Goal: Task Accomplishment & Management: Manage account settings

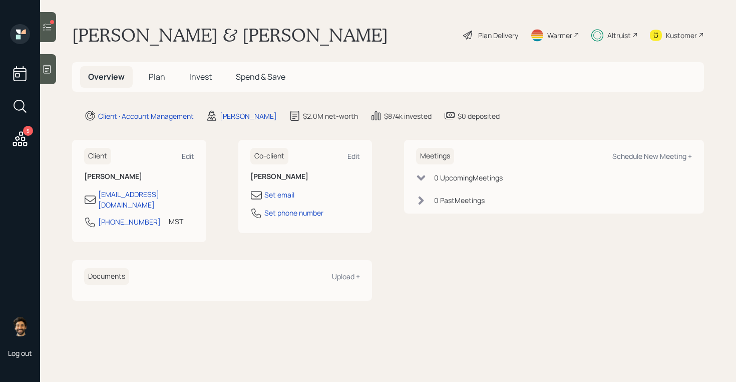
click at [196, 67] on h5 "Invest" at bounding box center [200, 77] width 39 height 22
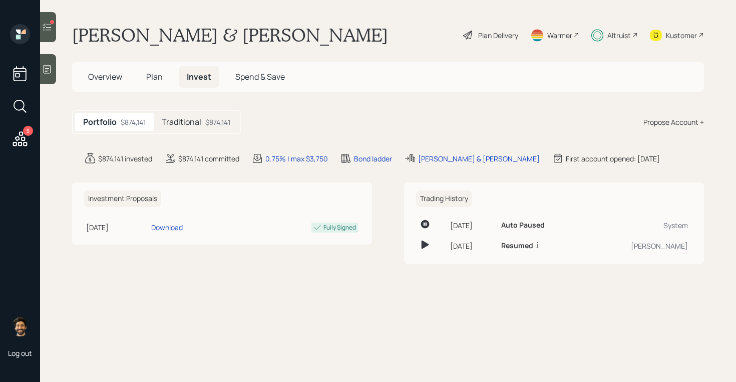
click at [206, 119] on div "Traditional $874,141" at bounding box center [196, 122] width 85 height 19
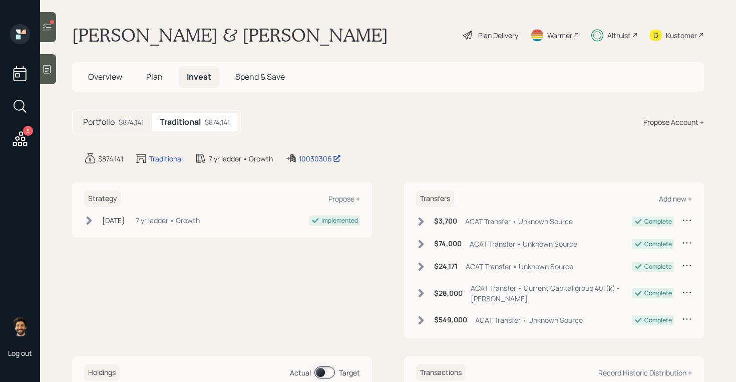
scroll to position [99, 0]
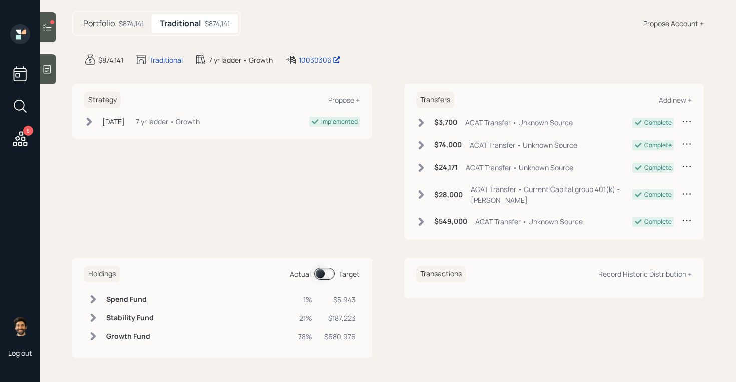
click at [322, 274] on span at bounding box center [324, 273] width 21 height 12
click at [130, 321] on h6 "Stability Fund" at bounding box center [130, 317] width 48 height 9
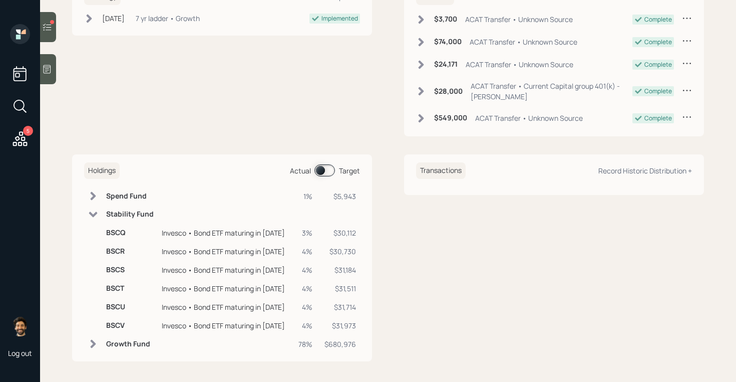
scroll to position [205, 0]
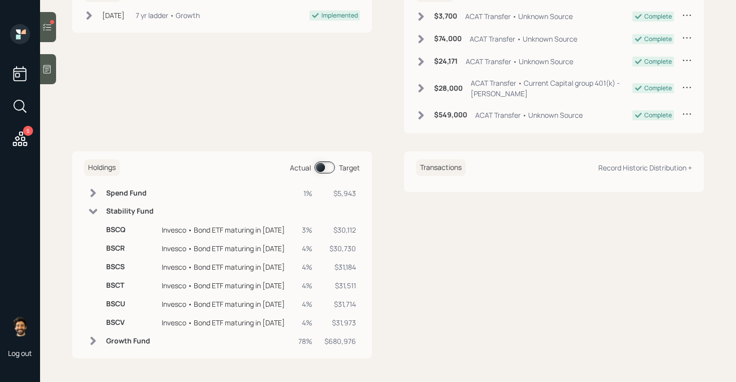
click at [321, 167] on span at bounding box center [324, 167] width 21 height 12
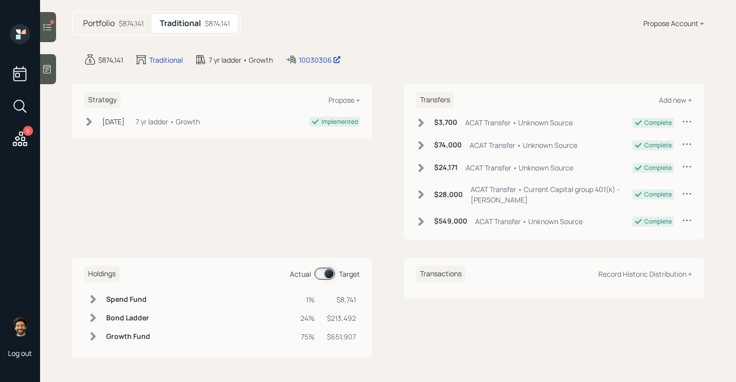
click at [129, 315] on h6 "Bond Ladder" at bounding box center [128, 317] width 44 height 9
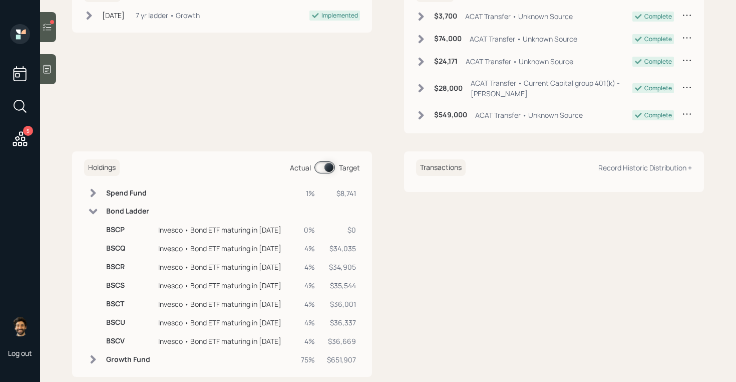
scroll to position [224, 0]
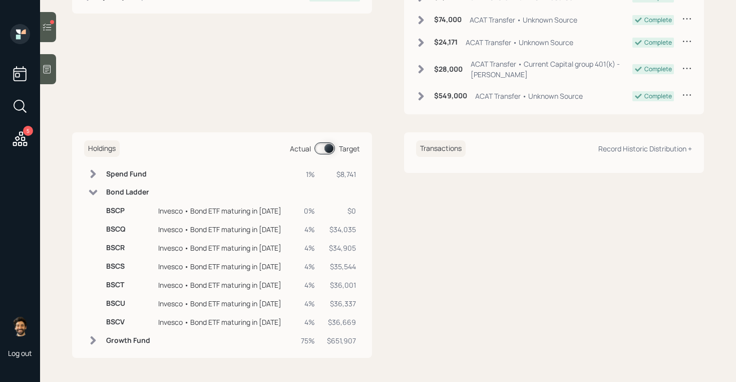
click at [328, 149] on span at bounding box center [324, 148] width 21 height 12
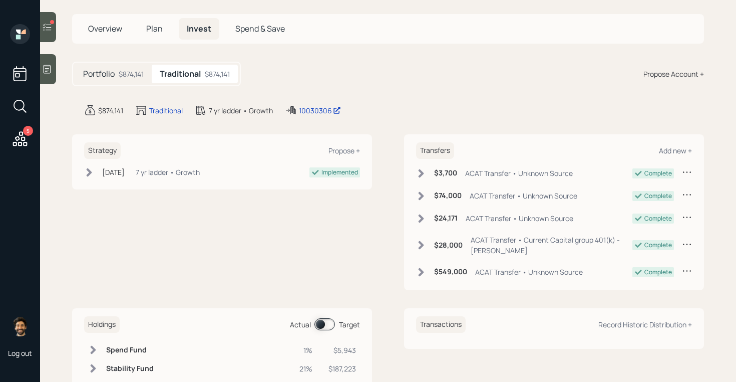
scroll to position [0, 0]
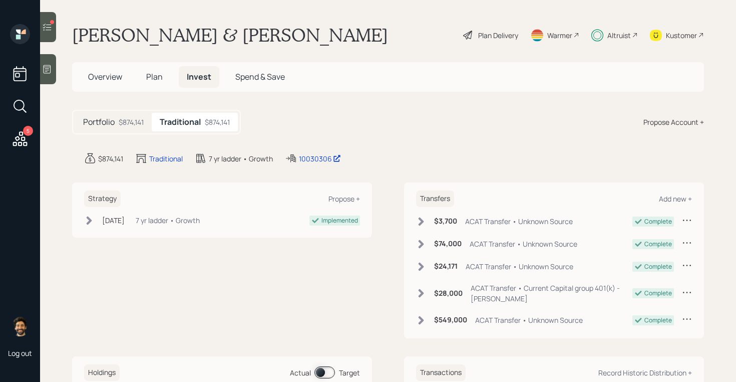
click at [45, 25] on icon at bounding box center [47, 27] width 9 height 7
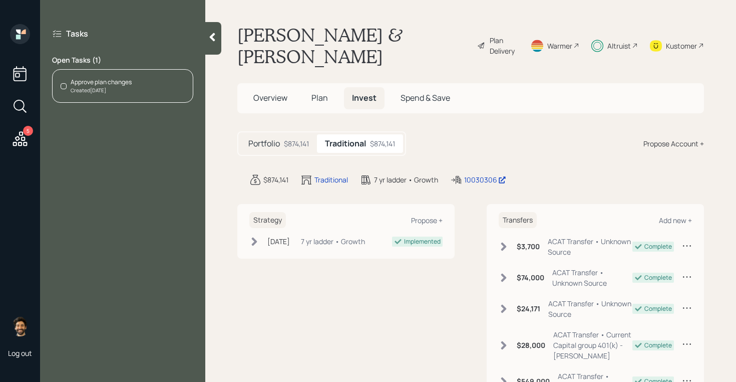
click at [152, 81] on div "Approve plan changes Created [DATE]" at bounding box center [122, 86] width 141 height 34
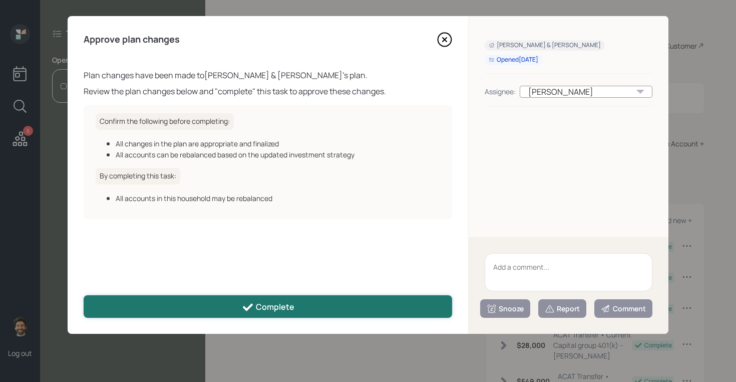
click at [312, 308] on button "Complete" at bounding box center [268, 306] width 368 height 23
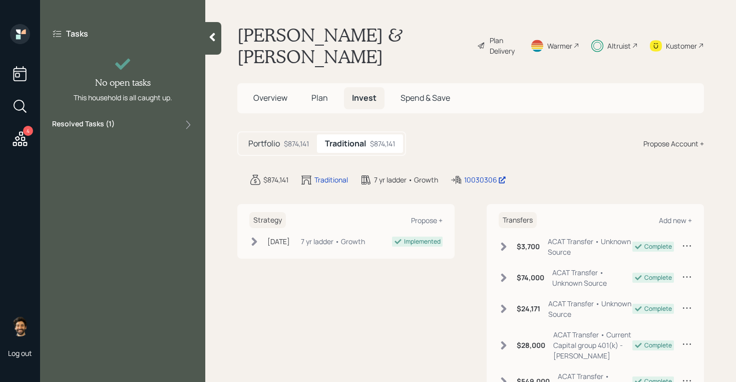
click at [23, 131] on icon at bounding box center [20, 139] width 18 height 18
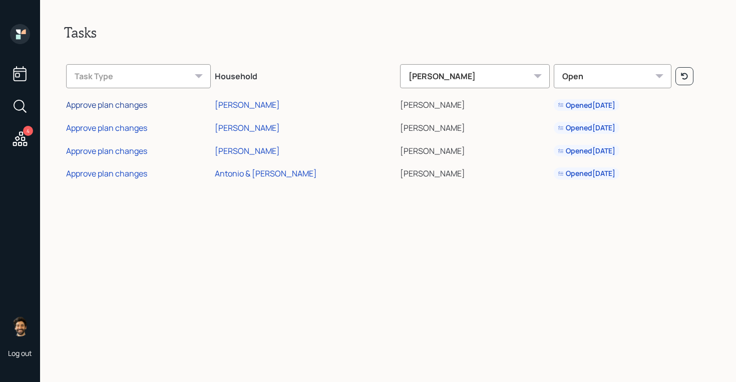
click at [114, 103] on div "Approve plan changes" at bounding box center [106, 104] width 81 height 11
click at [248, 106] on div "[PERSON_NAME]" at bounding box center [247, 104] width 65 height 11
